Goal: Transaction & Acquisition: Download file/media

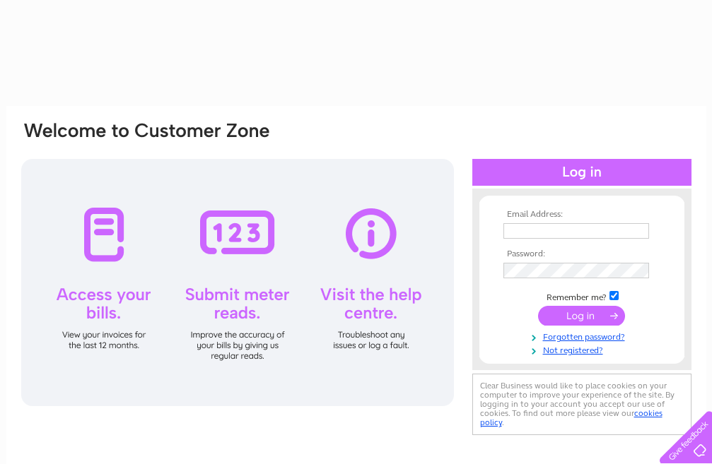
type input "[EMAIL_ADDRESS][DOMAIN_NAME]"
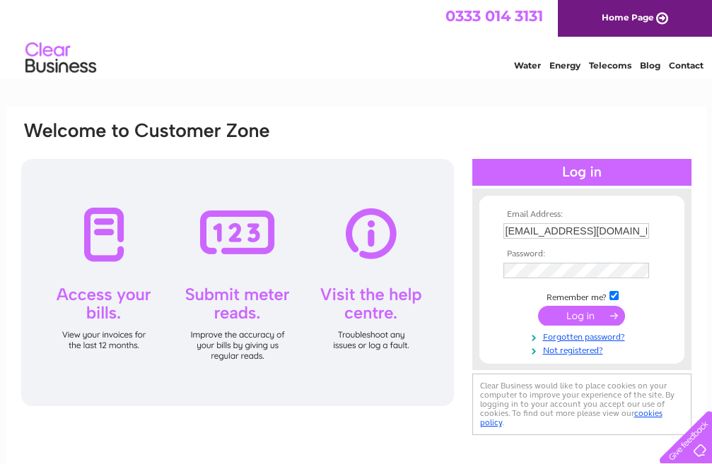
click at [589, 317] on input "submit" at bounding box center [581, 316] width 87 height 20
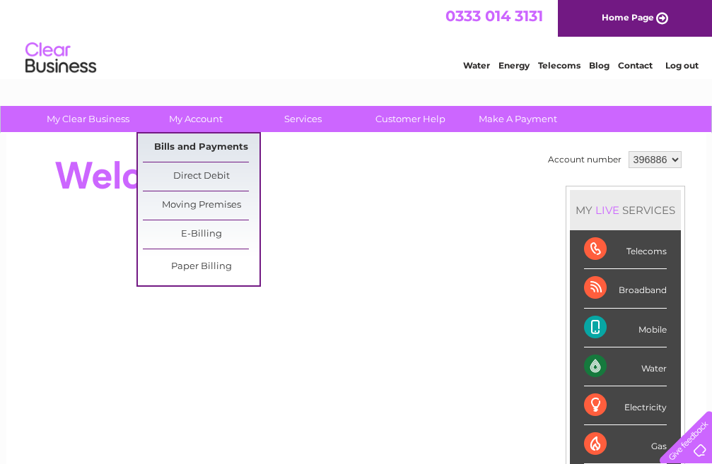
click at [197, 138] on link "Bills and Payments" at bounding box center [201, 148] width 117 height 28
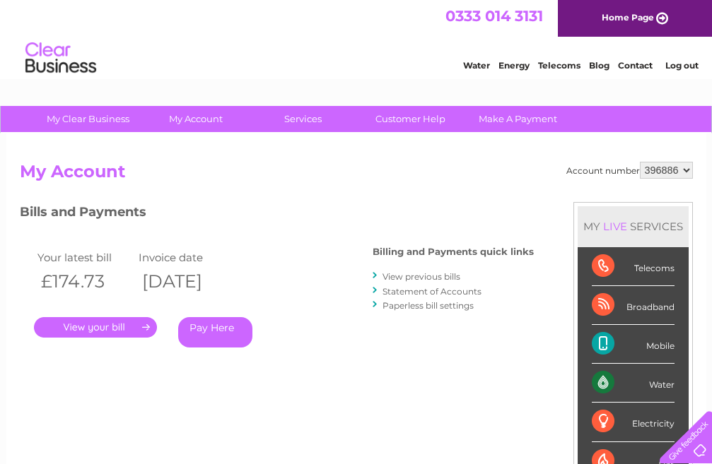
click at [85, 327] on link "." at bounding box center [95, 327] width 123 height 21
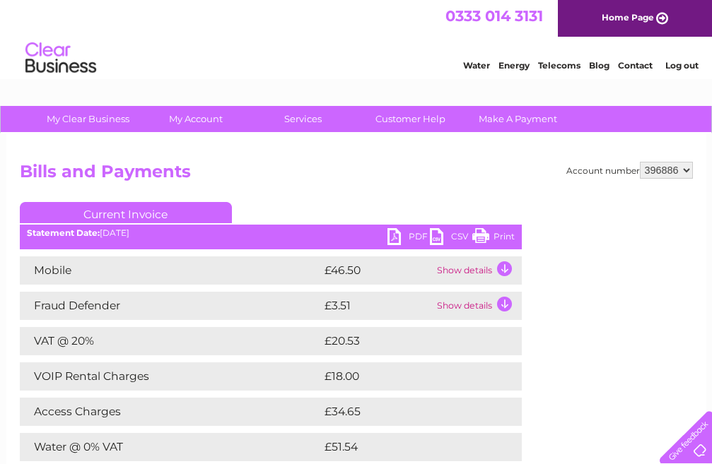
click at [390, 233] on link "PDF" at bounding box center [408, 238] width 42 height 21
click at [680, 165] on select "396886 972885" at bounding box center [666, 170] width 53 height 17
select select "972885"
click at [640, 162] on select "396886 972885" at bounding box center [666, 170] width 53 height 17
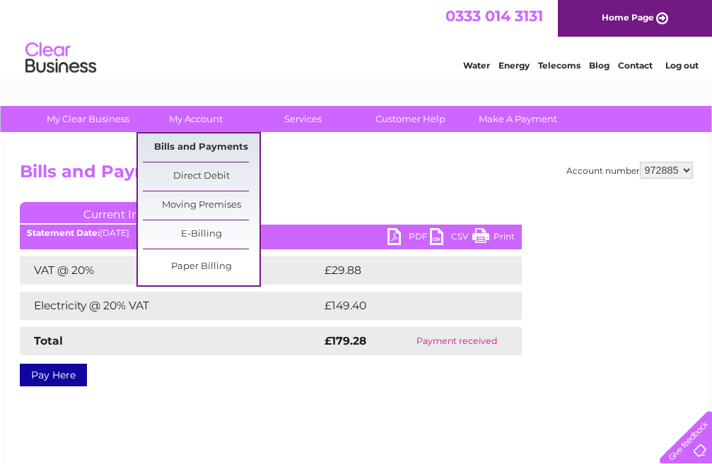
click at [197, 136] on link "Bills and Payments" at bounding box center [201, 148] width 117 height 28
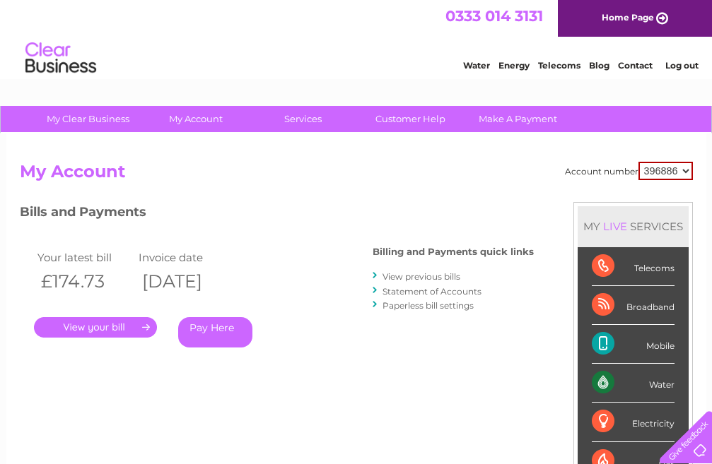
click at [684, 167] on select "396886 972885" at bounding box center [665, 171] width 54 height 18
select select "972885"
click at [638, 162] on select "396886 972885" at bounding box center [665, 171] width 54 height 18
